Goal: Book appointment/travel/reservation

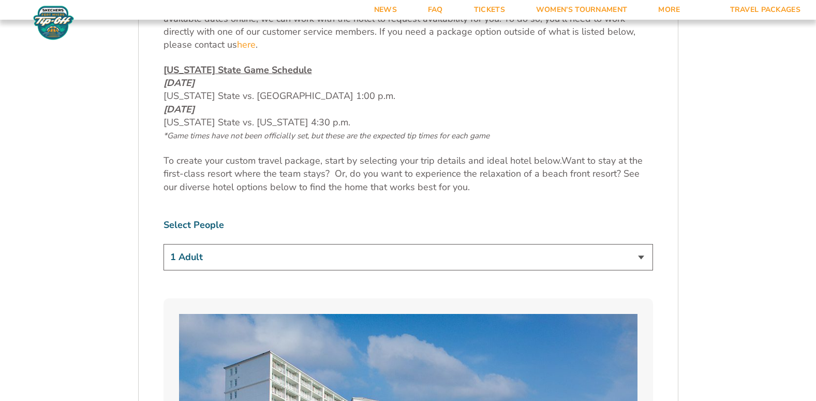
scroll to position [518, 0]
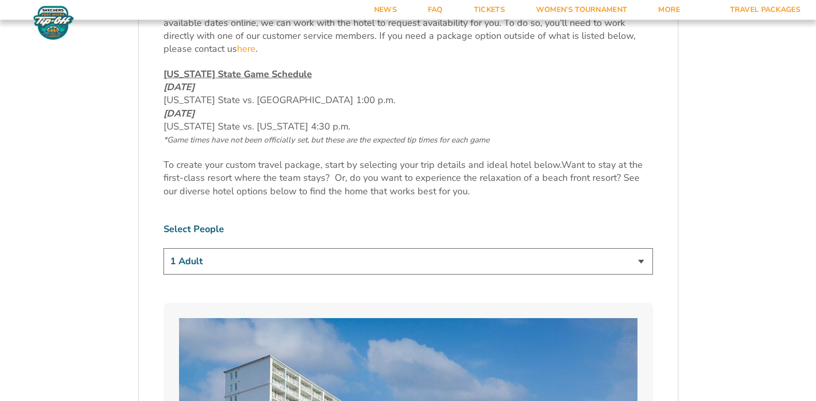
click at [291, 261] on select "1 Adult 2 Adults 3 Adults 4 Adults 2 Adults + 1 Child 2 Adults + 2 Children 2 A…" at bounding box center [409, 261] width 490 height 26
select select "2 Adults + 2 Children"
click at [164, 248] on select "1 Adult 2 Adults 3 Adults 4 Adults 2 Adults + 1 Child 2 Adults + 2 Children 2 A…" at bounding box center [409, 261] width 490 height 26
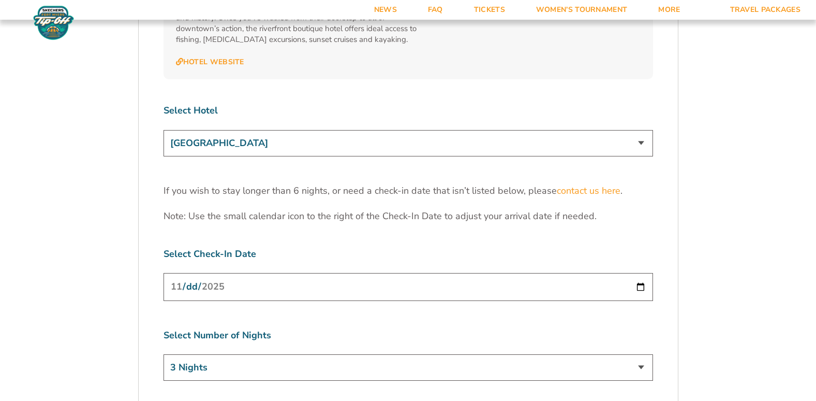
scroll to position [3261, 0]
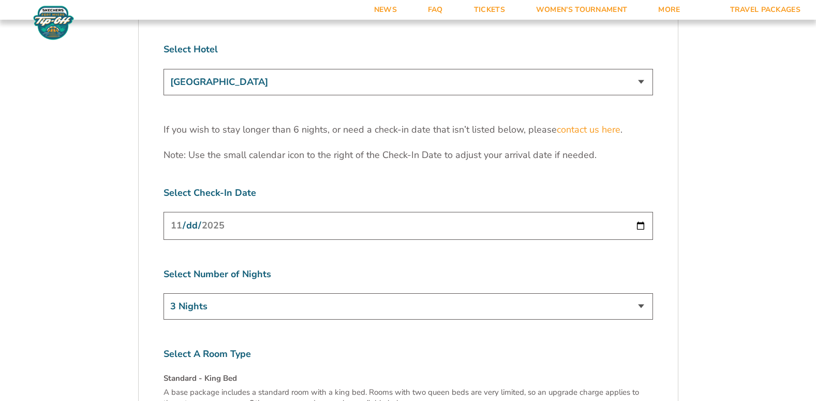
click at [384, 212] on input "[DATE]" at bounding box center [409, 225] width 490 height 27
click at [504, 212] on input "[DATE]" at bounding box center [409, 225] width 490 height 27
click at [638, 212] on input "[DATE]" at bounding box center [409, 225] width 490 height 27
click at [309, 293] on select "3 Nights 4 Nights 5 Nights 6 Nights" at bounding box center [409, 306] width 490 height 26
select select "4 Nights"
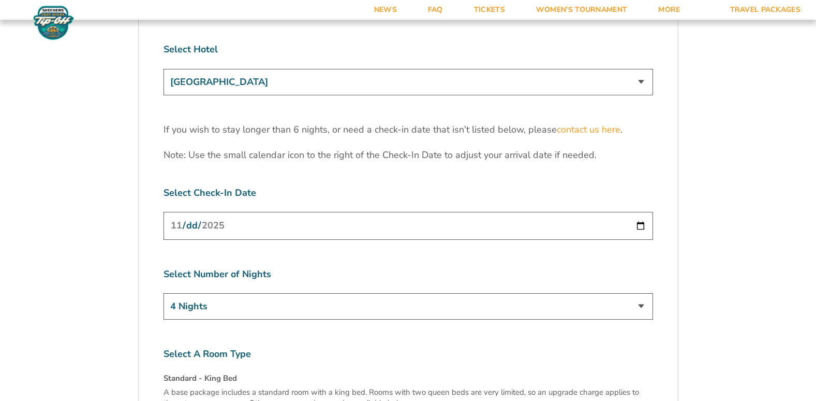
click at [164, 293] on select "3 Nights 4 Nights 5 Nights 6 Nights" at bounding box center [409, 306] width 490 height 26
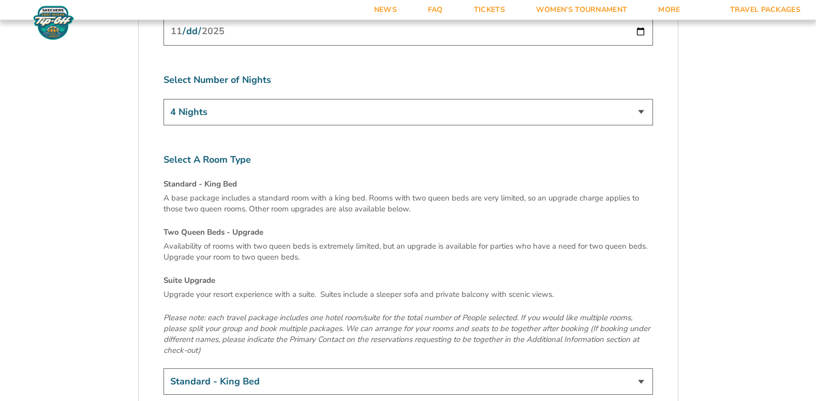
scroll to position [3519, 0]
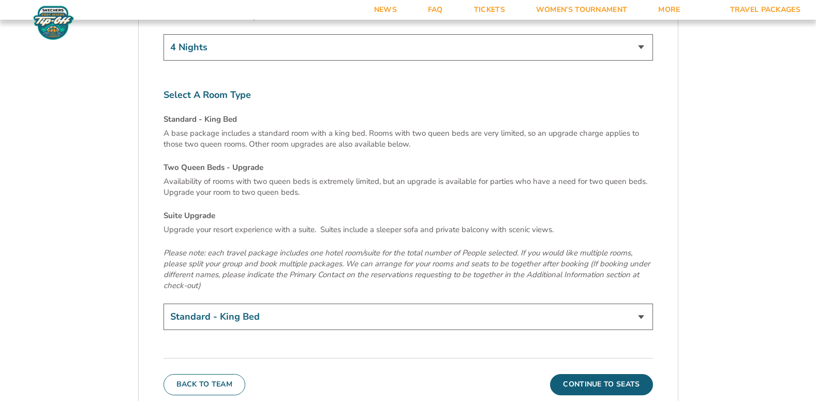
click at [317, 303] on select "Standard - King Bed Two Queen Beds - Upgrade (+$15 per night) Suite Upgrade (+$…" at bounding box center [409, 316] width 490 height 26
select select "Two Queen Beds - Upgrade"
click at [164, 303] on select "Standard - King Bed Two Queen Beds - Upgrade (+$15 per night) Suite Upgrade (+$…" at bounding box center [409, 316] width 490 height 26
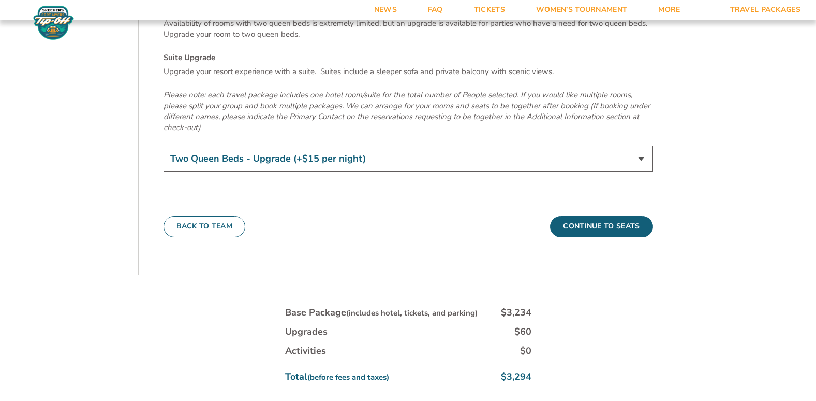
scroll to position [3675, 0]
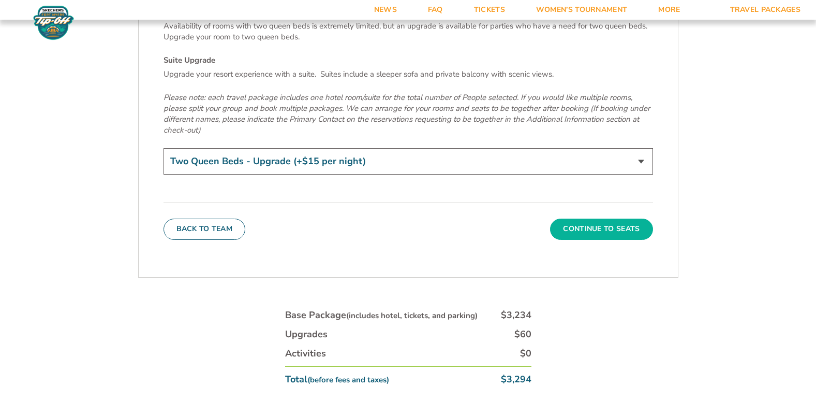
click at [605, 218] on button "Continue To Seats" at bounding box center [601, 228] width 102 height 21
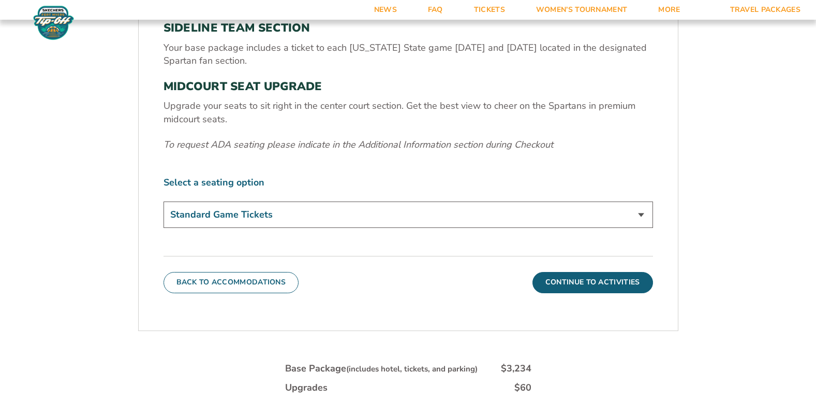
scroll to position [387, 0]
